Goal: Information Seeking & Learning: Learn about a topic

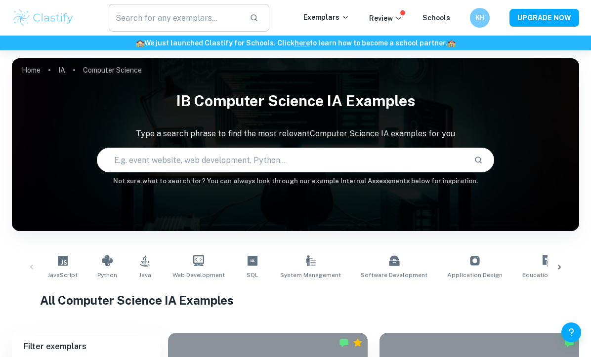
click at [208, 15] on input "text" at bounding box center [175, 18] width 132 height 28
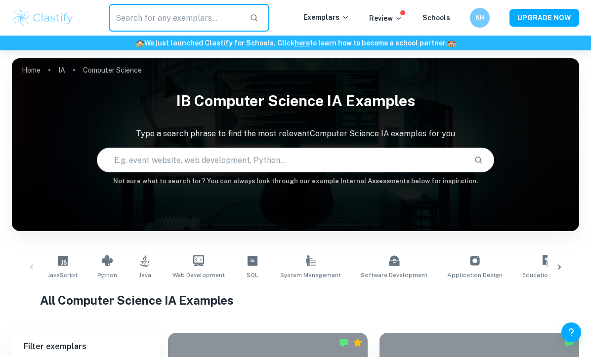
click at [164, 149] on input "text" at bounding box center [281, 160] width 368 height 28
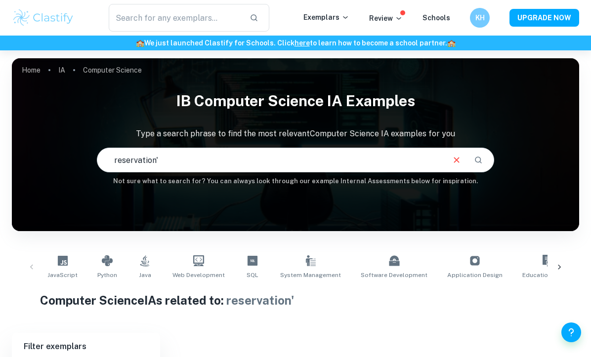
click at [174, 152] on input "reservation'" at bounding box center [270, 160] width 346 height 28
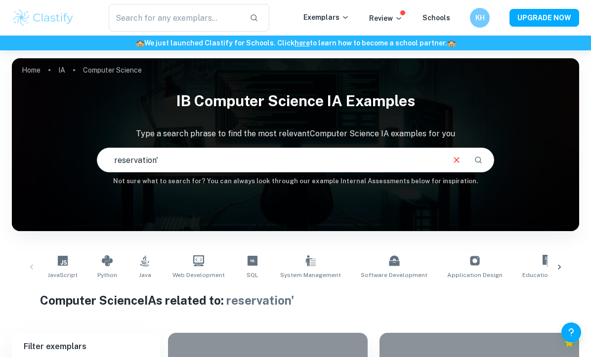
click at [174, 154] on input "reservation'" at bounding box center [270, 160] width 346 height 28
click at [171, 158] on input "reservation'" at bounding box center [270, 160] width 346 height 28
type input "reservation"
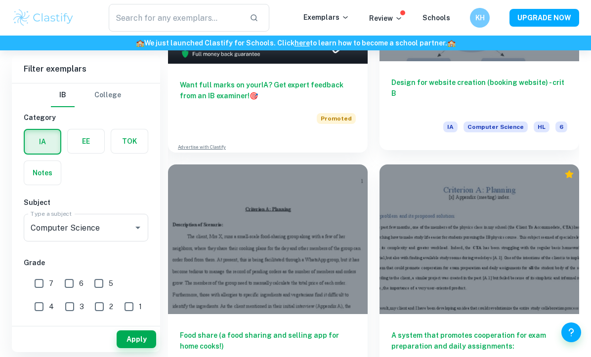
scroll to position [646, 0]
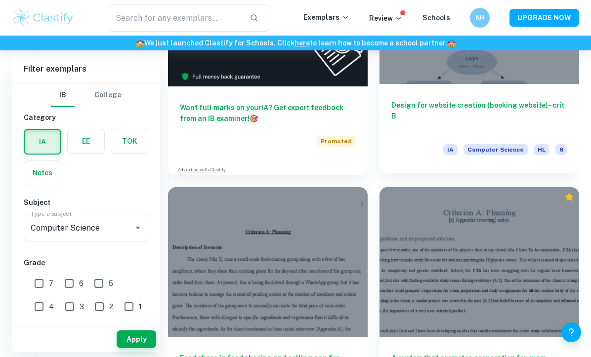
click at [463, 76] on div at bounding box center [479, 9] width 200 height 150
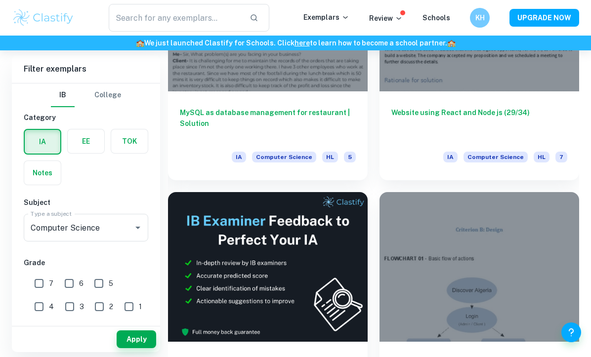
scroll to position [376, 0]
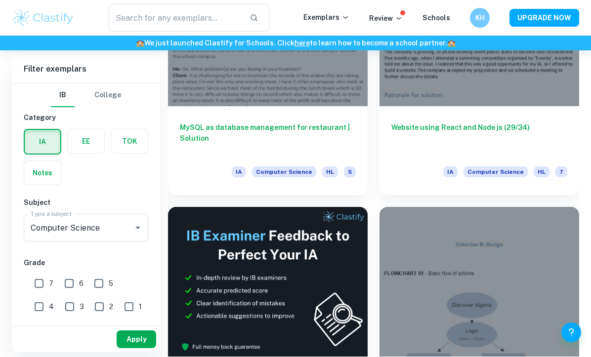
click at [123, 338] on button "Apply" at bounding box center [137, 339] width 40 height 18
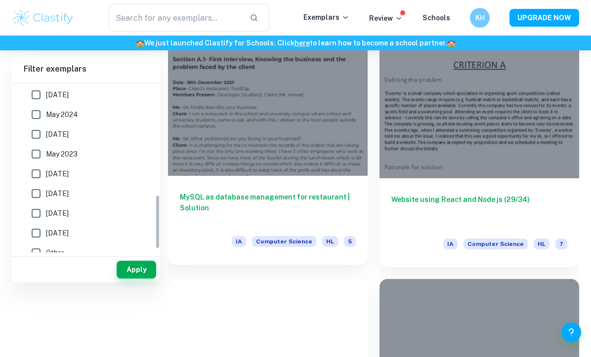
scroll to position [0, 0]
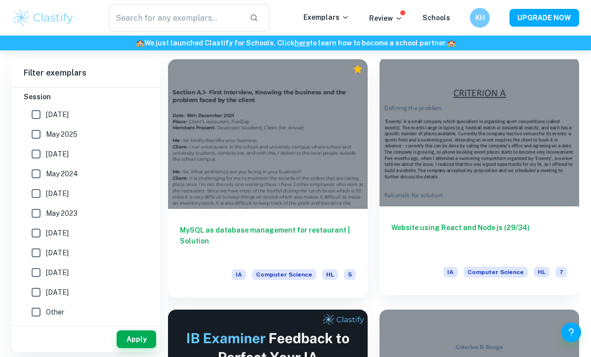
click at [464, 147] on div at bounding box center [479, 132] width 200 height 150
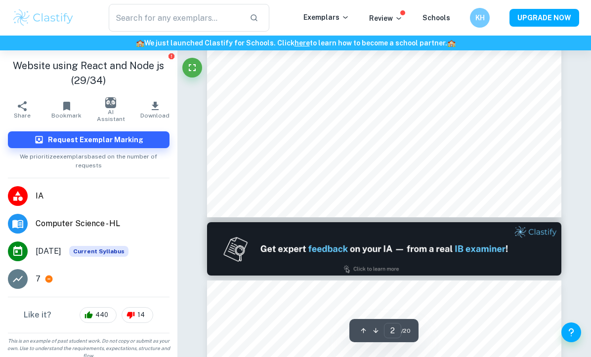
type input "1"
